Goal: Task Accomplishment & Management: Use online tool/utility

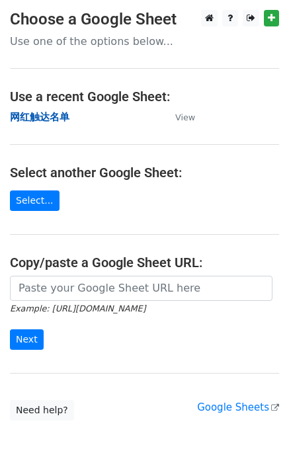
click at [60, 118] on strong "网红触达名单" at bounding box center [40, 117] width 60 height 12
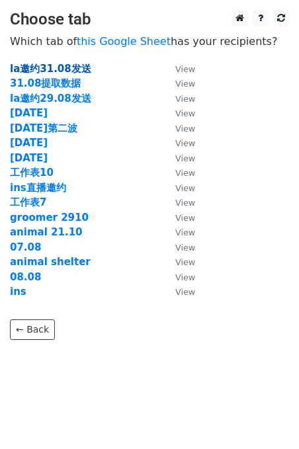
click at [42, 65] on strong "la邀约31.08发送" at bounding box center [50, 69] width 81 height 12
